Goal: Information Seeking & Learning: Learn about a topic

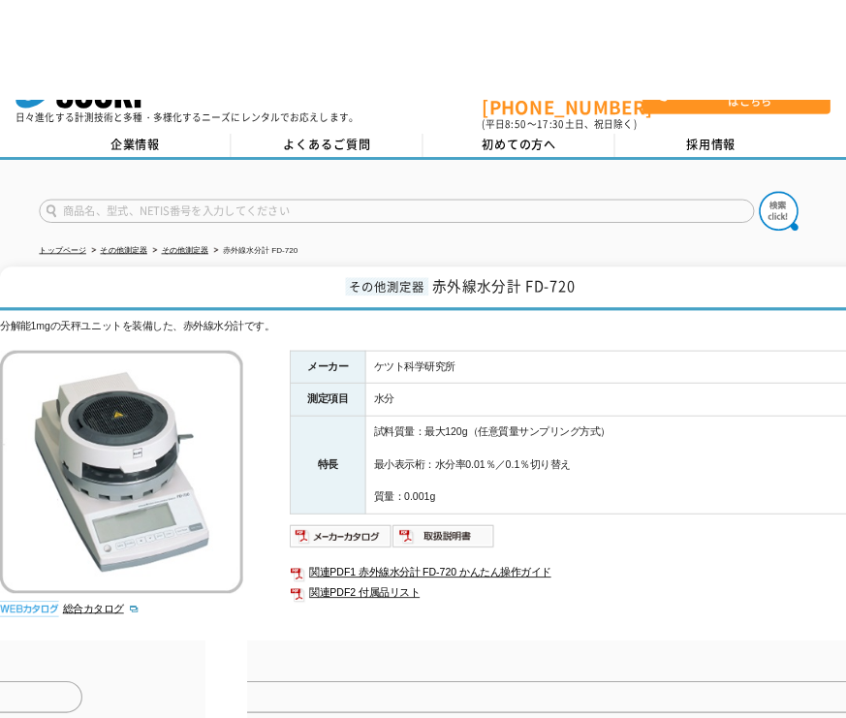
scroll to position [97, 0]
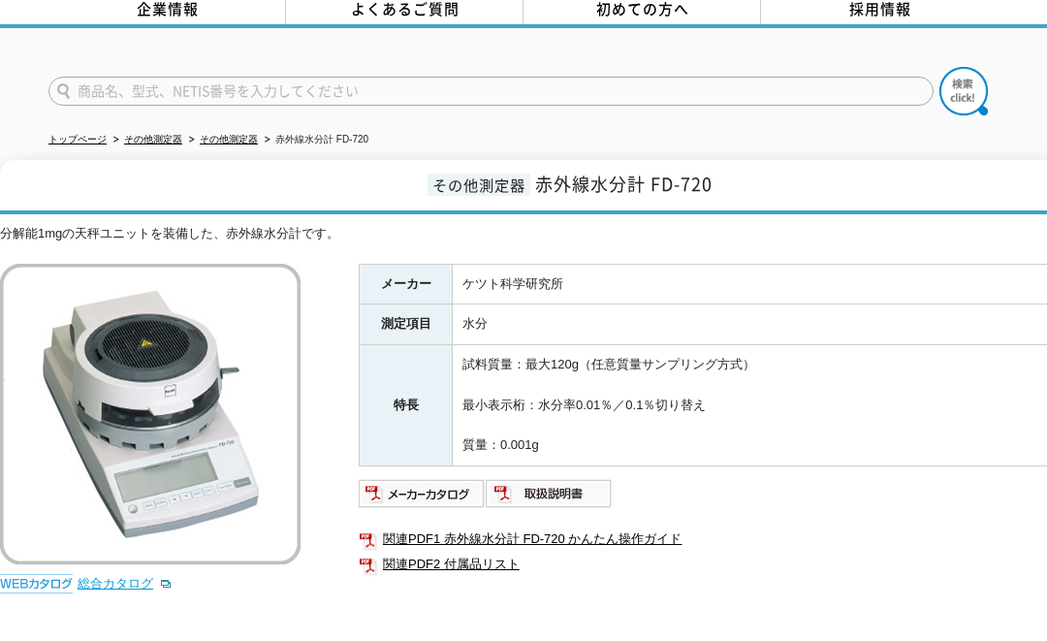
click at [121, 576] on link "総合カタログ" at bounding box center [125, 583] width 95 height 15
drag, startPoint x: 709, startPoint y: 169, endPoint x: 643, endPoint y: 172, distance: 66.9
click at [643, 172] on span "赤外線水分計 FD-720" at bounding box center [623, 184] width 177 height 26
drag, startPoint x: 643, startPoint y: 172, endPoint x: 668, endPoint y: 172, distance: 25.2
copy span "FD-720"
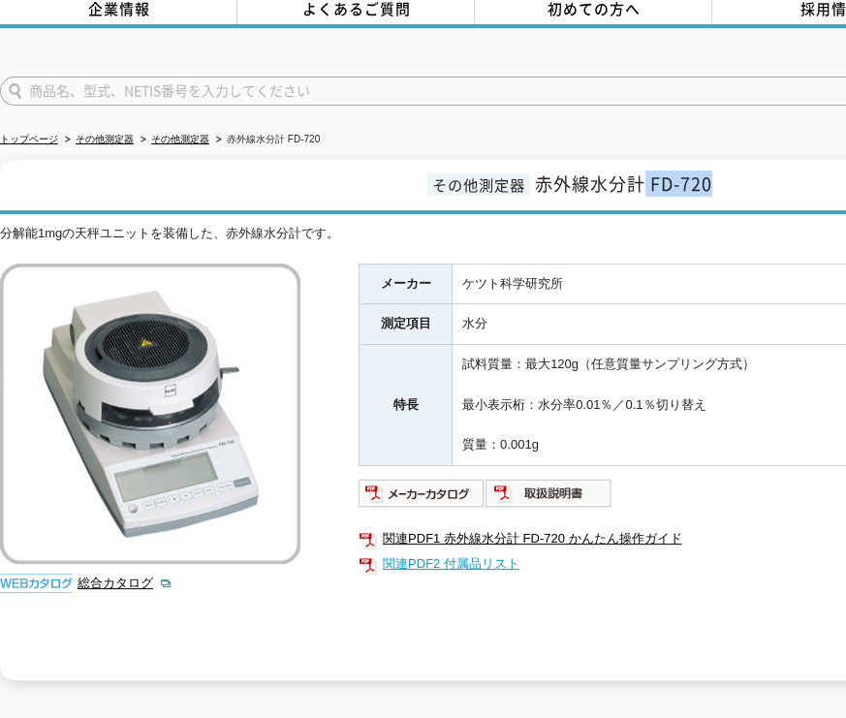
click at [439, 551] on link "関連PDF2 付属品リスト" at bounding box center [746, 563] width 775 height 25
drag, startPoint x: 737, startPoint y: 387, endPoint x: 458, endPoint y: 480, distance: 293.3
click at [458, 480] on img at bounding box center [422, 493] width 127 height 31
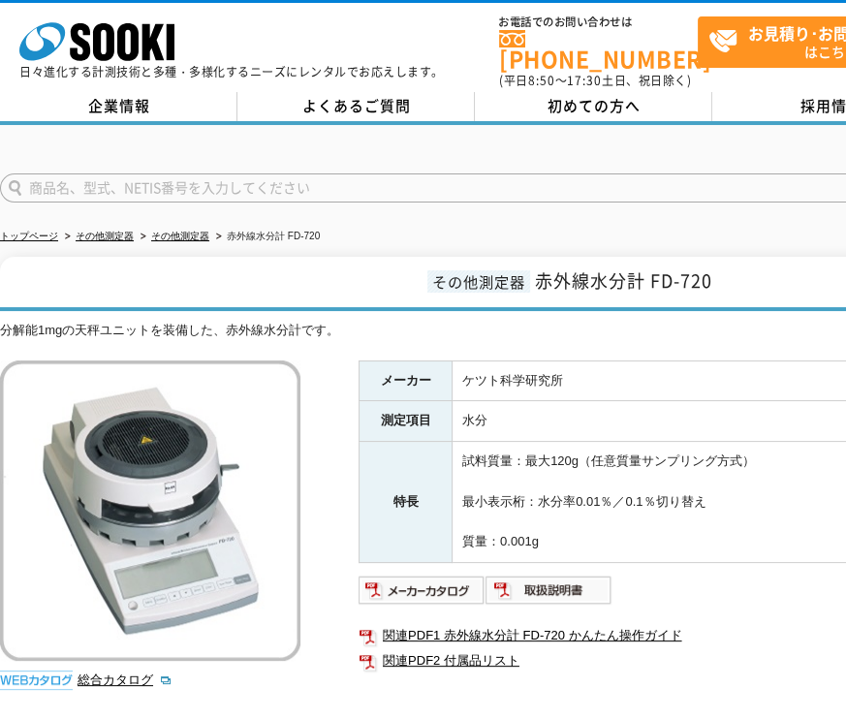
click at [550, 415] on td "水分" at bounding box center [793, 421] width 681 height 41
